Goal: Task Accomplishment & Management: Complete application form

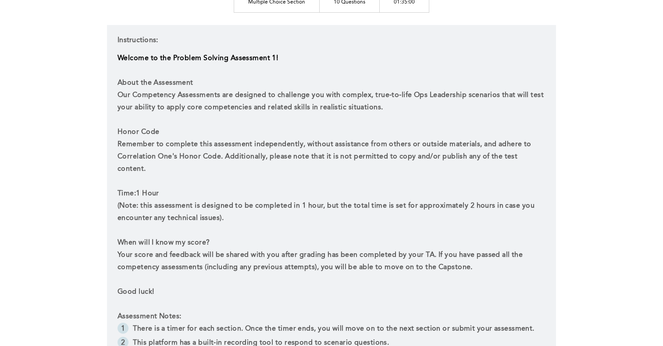
scroll to position [291, 0]
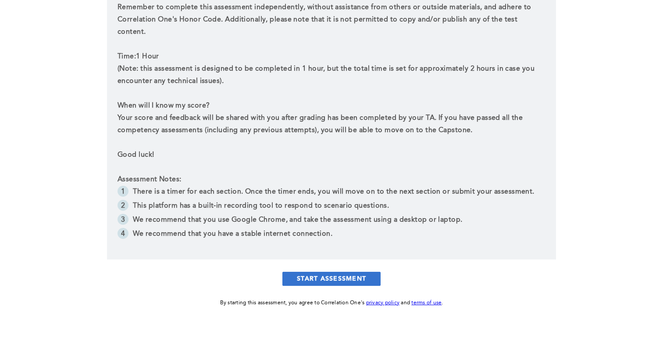
click at [318, 272] on button "START ASSESSMENT" at bounding box center [331, 279] width 98 height 14
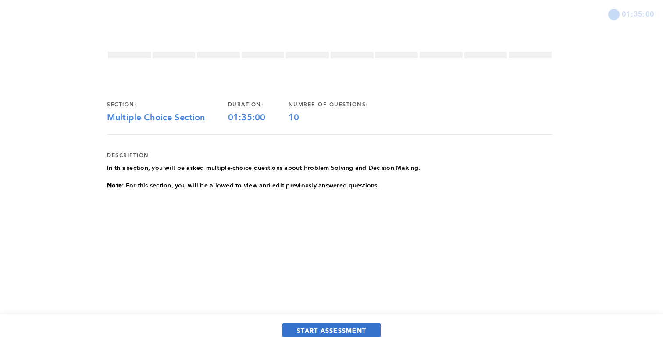
click at [344, 333] on span "START ASSESSMENT" at bounding box center [331, 330] width 69 height 8
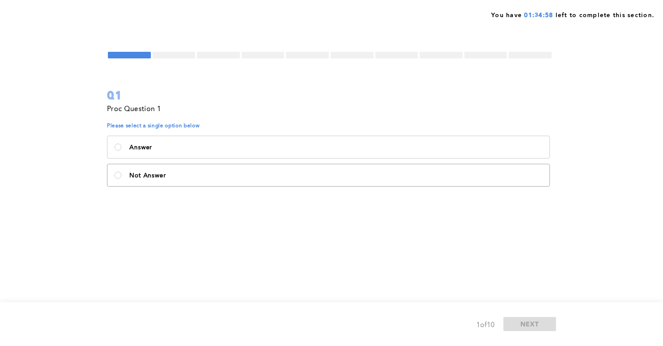
click at [187, 179] on label "Not Answer" at bounding box center [328, 175] width 442 height 22
click at [122, 179] on Answer\<\/p\> "Not Answer" at bounding box center [117, 175] width 7 height 7
radio Answer\<\/p\> "true"
click at [520, 321] on button "NEXT" at bounding box center [530, 324] width 53 height 14
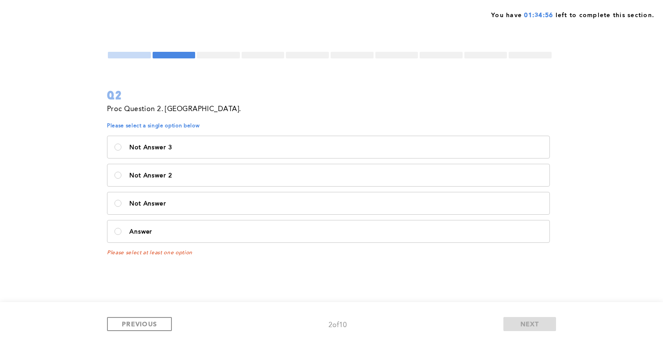
click at [290, 155] on label "Not Answer 3" at bounding box center [328, 147] width 442 height 22
click at [122, 150] on 3\<\/p\> "Not Answer 3" at bounding box center [117, 146] width 7 height 7
radio 3\<\/p\> "true"
click at [521, 329] on button "NEXT" at bounding box center [530, 324] width 53 height 14
click at [235, 147] on p "No" at bounding box center [335, 147] width 413 height 7
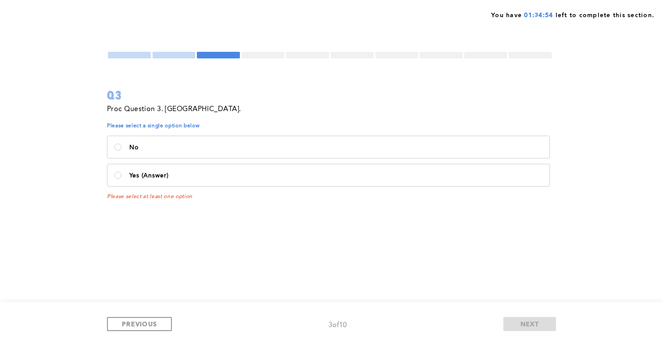
click at [122, 147] on input "No" at bounding box center [117, 146] width 7 height 7
radio input "true"
click at [509, 324] on button "NEXT" at bounding box center [530, 324] width 53 height 14
click at [266, 194] on label "Not this" at bounding box center [328, 203] width 442 height 22
click at [122, 200] on this\<\/p\> "Not this" at bounding box center [117, 203] width 7 height 7
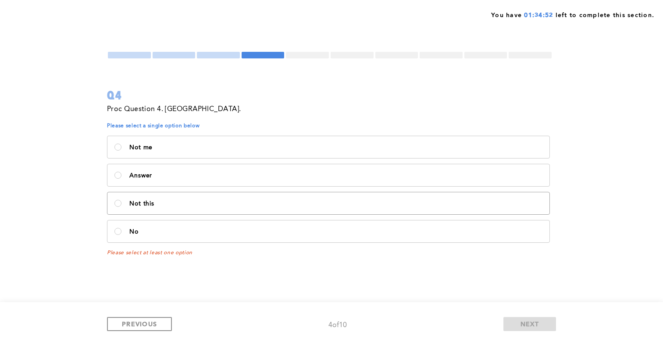
radio this\<\/p\> "true"
click at [522, 321] on span "NEXT" at bounding box center [530, 323] width 19 height 8
click at [256, 150] on p "This is wrong" at bounding box center [335, 147] width 413 height 7
click at [122, 150] on wrong\<\/p\> "This is wrong" at bounding box center [117, 146] width 7 height 7
radio wrong\<\/p\> "true"
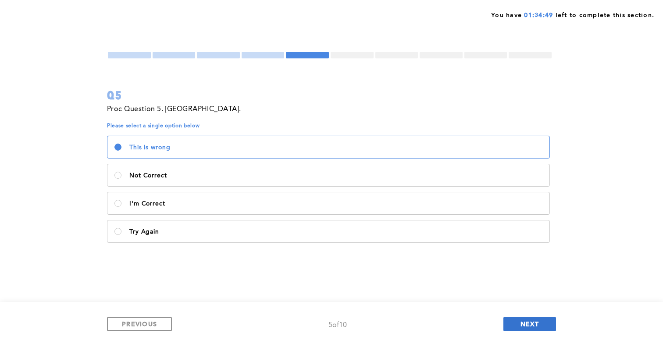
click at [504, 323] on button "NEXT" at bounding box center [530, 324] width 53 height 14
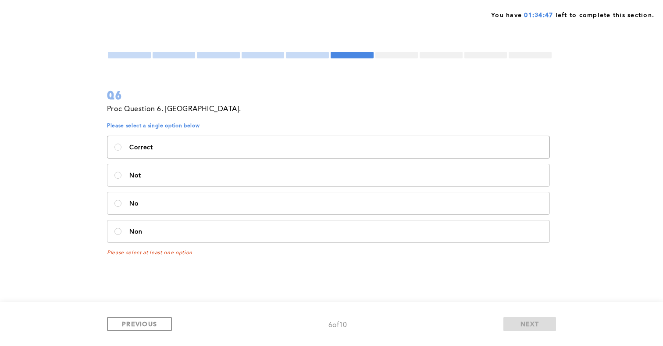
click at [254, 145] on p "Correct" at bounding box center [335, 147] width 413 height 7
click at [122, 145] on input "Correct" at bounding box center [117, 146] width 7 height 7
radio input "true"
click at [520, 331] on div "PREVIOUS 6 of 10 NEXT" at bounding box center [331, 324] width 663 height 44
click at [521, 325] on span "NEXT" at bounding box center [530, 323] width 19 height 8
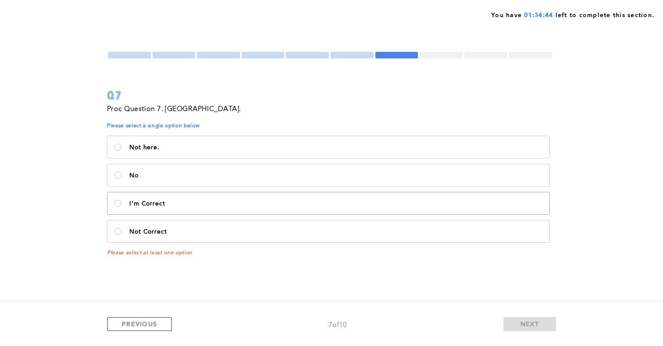
click at [200, 206] on p "I'm Correct" at bounding box center [335, 203] width 413 height 7
click at [122, 206] on Correct\<\/p\> "I'm Correct" at bounding box center [117, 203] width 7 height 7
radio Correct\<\/p\> "true"
click at [524, 317] on button "NEXT" at bounding box center [530, 324] width 53 height 14
click at [250, 147] on p "Sorry, not right" at bounding box center [335, 147] width 413 height 7
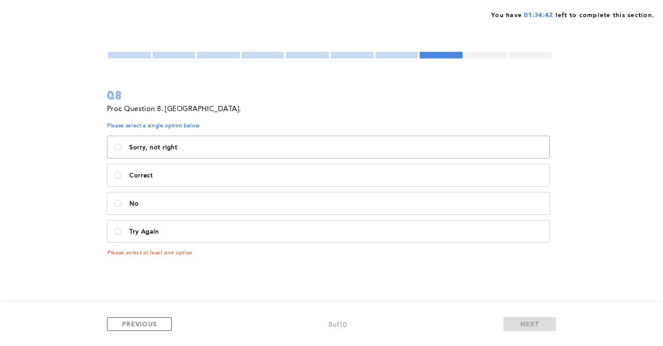
click at [122, 147] on right\<\/p\> "Sorry, not right" at bounding box center [117, 146] width 7 height 7
radio right\<\/p\> "true"
click at [514, 319] on button "NEXT" at bounding box center [530, 324] width 53 height 14
click at [212, 240] on label "Correct!" at bounding box center [328, 231] width 442 height 22
click at [122, 235] on input "Correct!" at bounding box center [117, 231] width 7 height 7
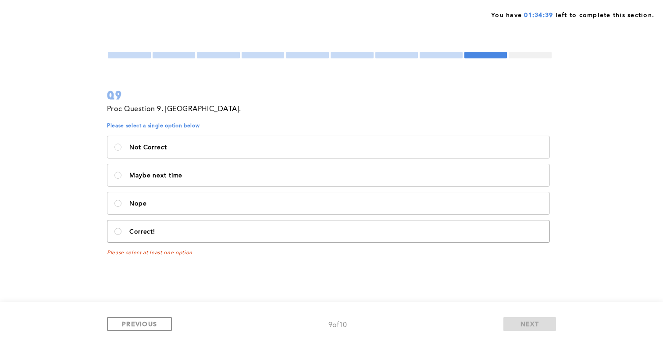
radio input "true"
click at [533, 329] on button "NEXT" at bounding box center [530, 324] width 53 height 14
click at [273, 197] on label "Booo" at bounding box center [328, 203] width 442 height 22
click at [122, 200] on input "Booo" at bounding box center [117, 203] width 7 height 7
radio input "true"
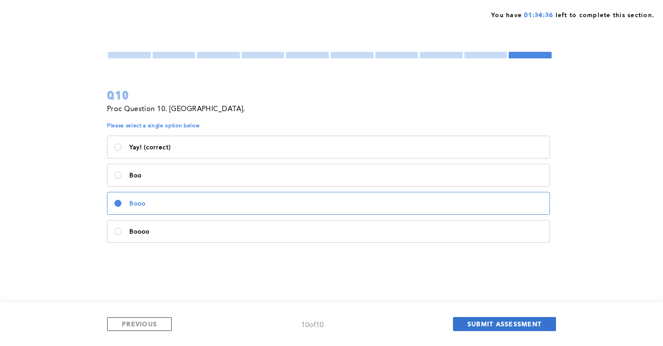
click at [512, 325] on span "SUBMIT ASSESSMENT" at bounding box center [505, 323] width 74 height 8
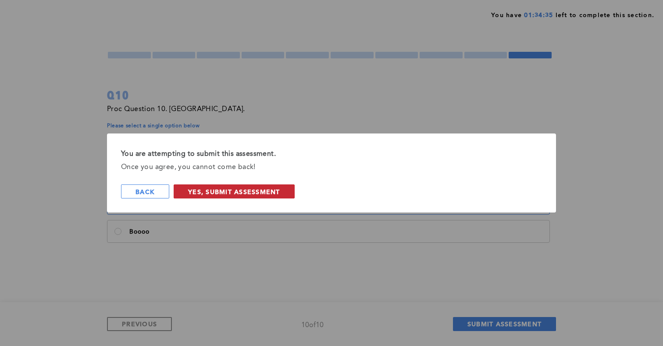
click at [224, 189] on span "Yes, Submit Assessment" at bounding box center [234, 191] width 92 height 8
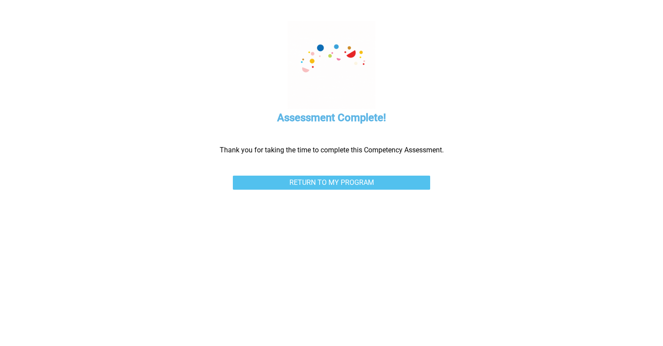
click at [276, 179] on link "RETURN TO MY PROGRAM" at bounding box center [331, 182] width 197 height 14
